Goal: Navigation & Orientation: Find specific page/section

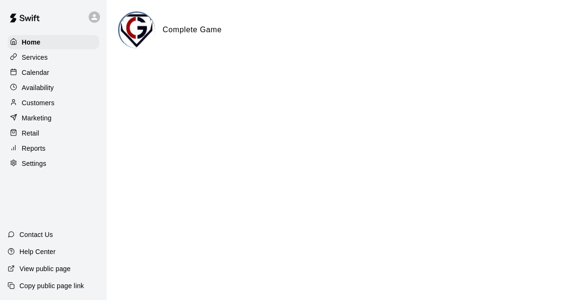
click at [38, 76] on p "Calendar" at bounding box center [36, 72] width 28 height 9
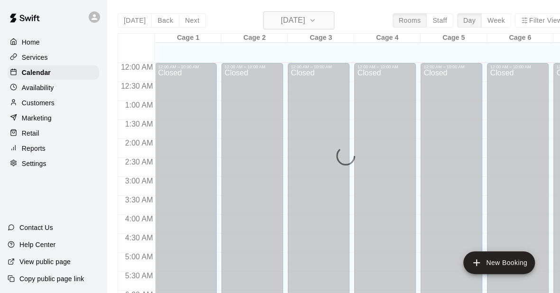
scroll to position [617, 0]
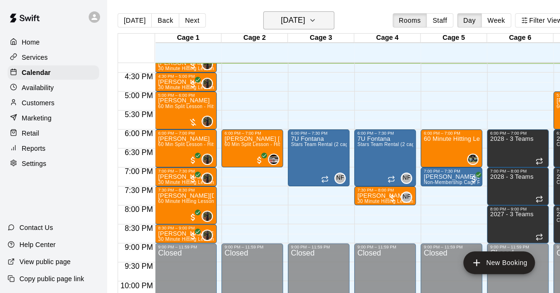
click at [305, 21] on h6 "[DATE]" at bounding box center [293, 20] width 24 height 13
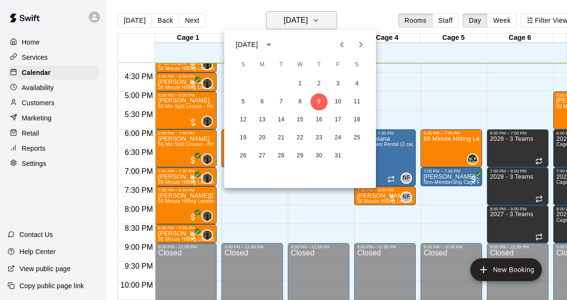
click at [306, 21] on div at bounding box center [283, 150] width 567 height 300
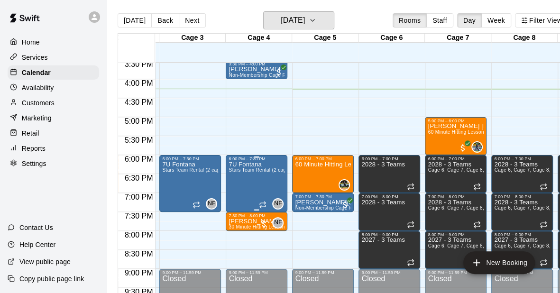
scroll to position [0, 0]
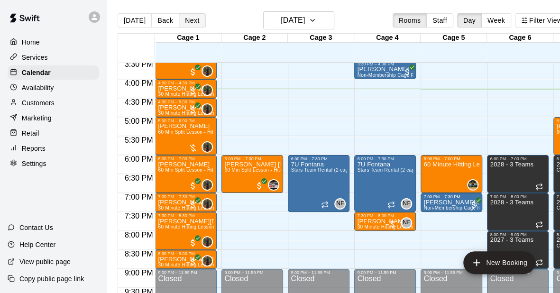
click at [191, 17] on button "Next" at bounding box center [192, 20] width 27 height 14
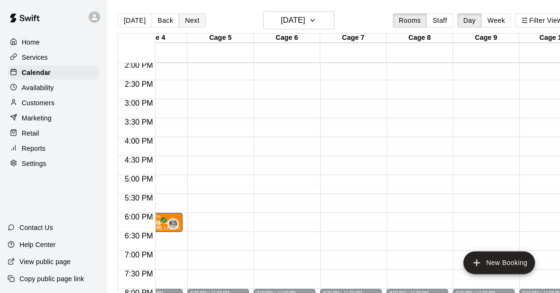
scroll to position [533, 273]
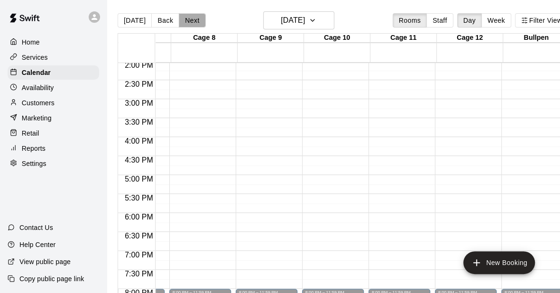
click at [186, 21] on button "Next" at bounding box center [192, 20] width 27 height 14
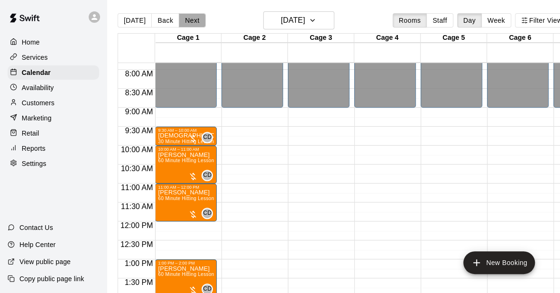
click at [190, 23] on button "Next" at bounding box center [192, 20] width 27 height 14
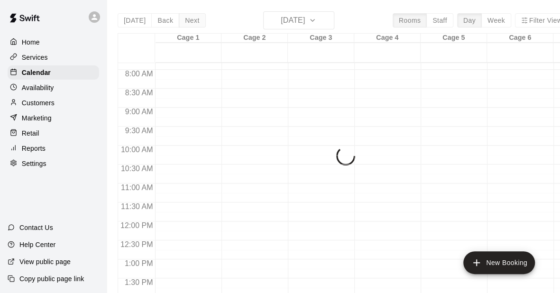
click at [190, 23] on div "Today Back Next Sunday Oct 12 Rooms Staff Day Week Filter View Cage 1 12 Sun Ca…" at bounding box center [343, 157] width 451 height 293
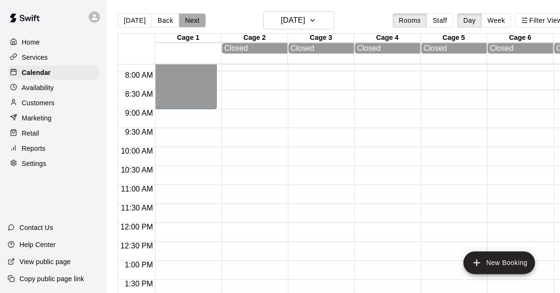
click at [190, 23] on button "Next" at bounding box center [192, 20] width 27 height 14
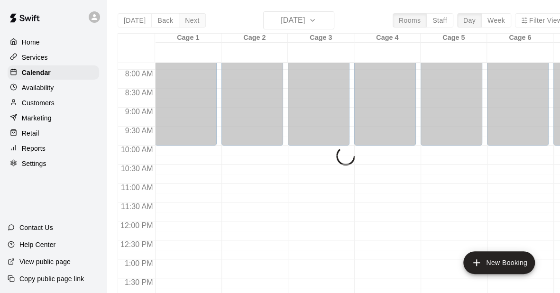
click at [190, 23] on div "Today Back Next Monday Oct 13 Rooms Staff Day Week Filter View Cage 1 13 Mon Ca…" at bounding box center [343, 157] width 451 height 293
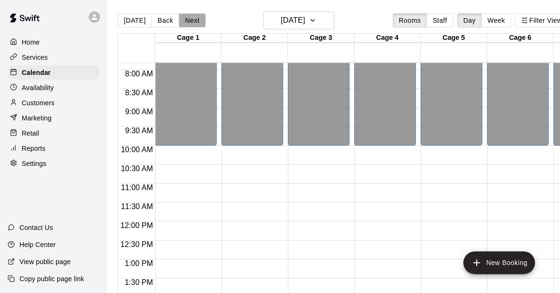
click at [190, 23] on button "Next" at bounding box center [192, 20] width 27 height 14
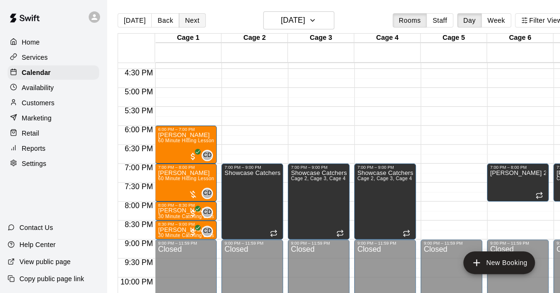
click at [187, 25] on button "Next" at bounding box center [192, 20] width 27 height 14
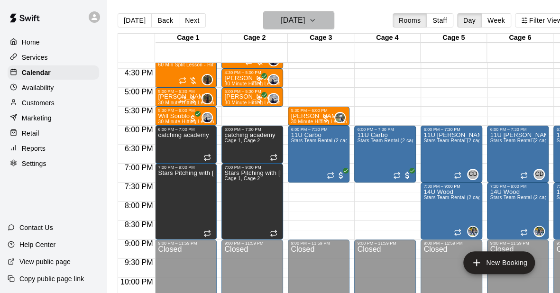
click at [281, 23] on h6 "Wednesday Oct 15" at bounding box center [293, 20] width 24 height 13
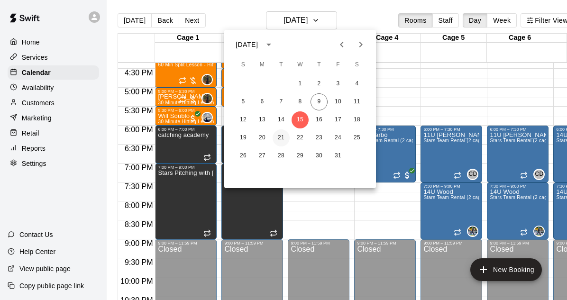
click at [279, 133] on button "21" at bounding box center [281, 138] width 17 height 17
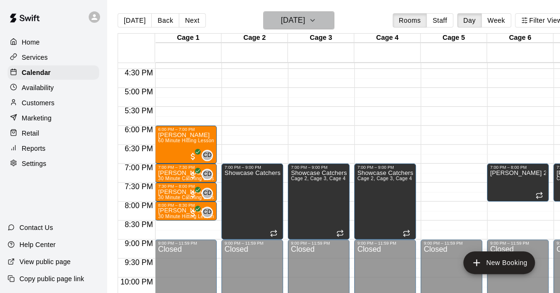
click at [303, 27] on h6 "Tuesday Oct 21" at bounding box center [293, 20] width 24 height 13
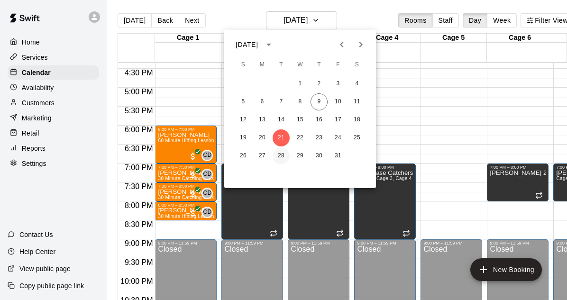
click at [283, 152] on button "28" at bounding box center [281, 156] width 17 height 17
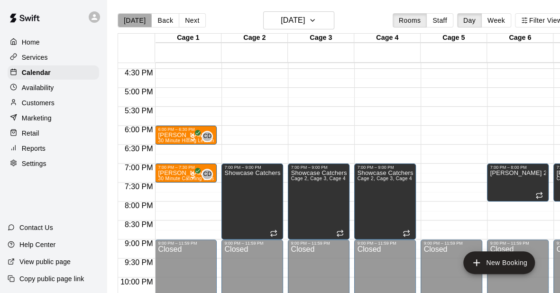
click at [134, 21] on button "[DATE]" at bounding box center [135, 20] width 34 height 14
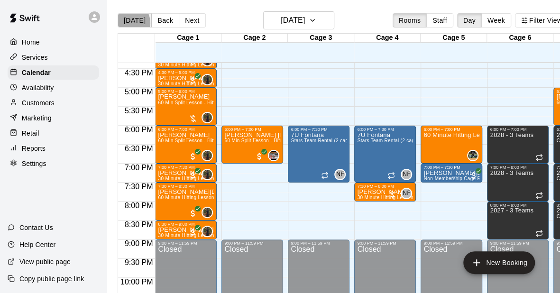
click at [125, 23] on button "[DATE]" at bounding box center [135, 20] width 34 height 14
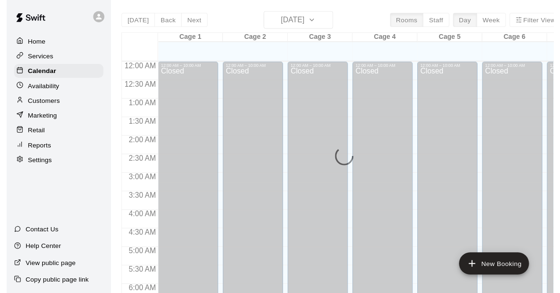
scroll to position [630, 0]
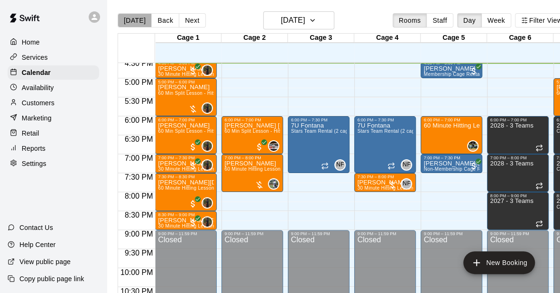
click at [139, 19] on button "[DATE]" at bounding box center [135, 20] width 34 height 14
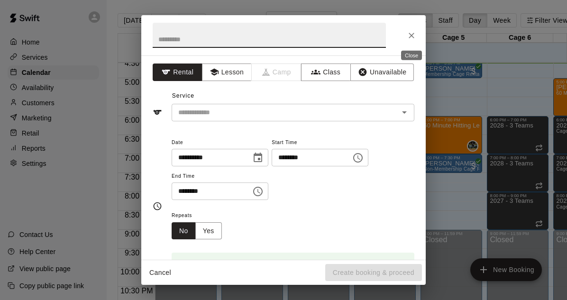
click at [410, 41] on button "Close" at bounding box center [411, 35] width 17 height 17
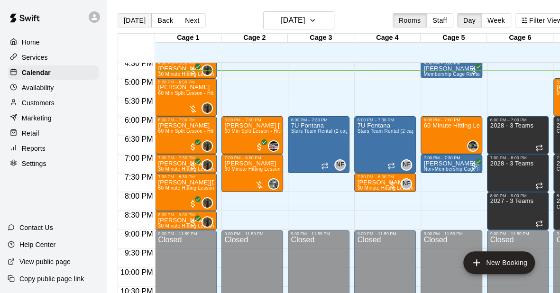
click at [144, 20] on button "[DATE]" at bounding box center [135, 20] width 34 height 14
